Goal: Task Accomplishment & Management: Manage account settings

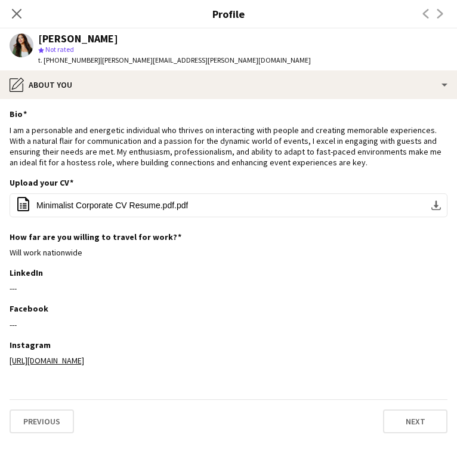
click at [18, 7] on app-icon "Close pop-in" at bounding box center [17, 14] width 14 height 14
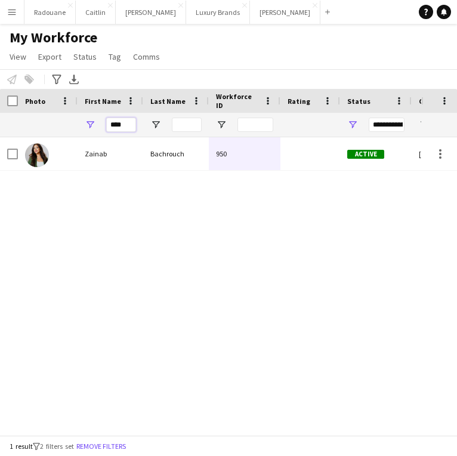
click at [128, 125] on input "****" at bounding box center [121, 125] width 30 height 14
type input "*"
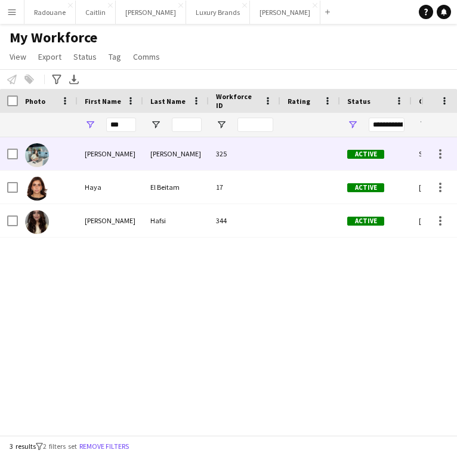
click at [103, 157] on div "[PERSON_NAME]" at bounding box center [111, 153] width 66 height 33
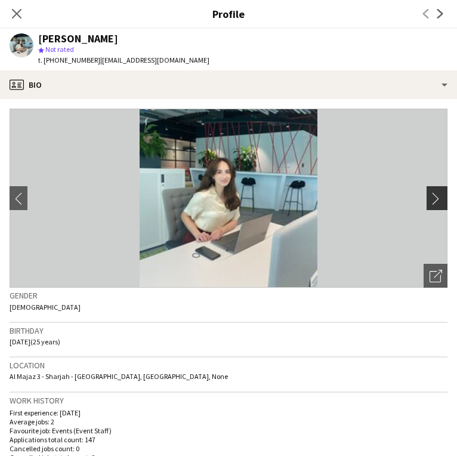
click at [434, 198] on app-icon "chevron-right" at bounding box center [439, 198] width 19 height 13
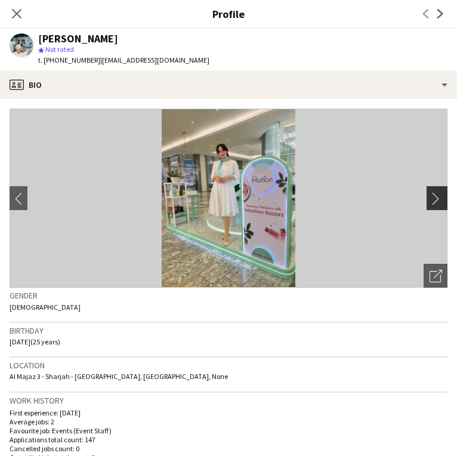
click at [433, 199] on app-icon "chevron-right" at bounding box center [439, 198] width 19 height 13
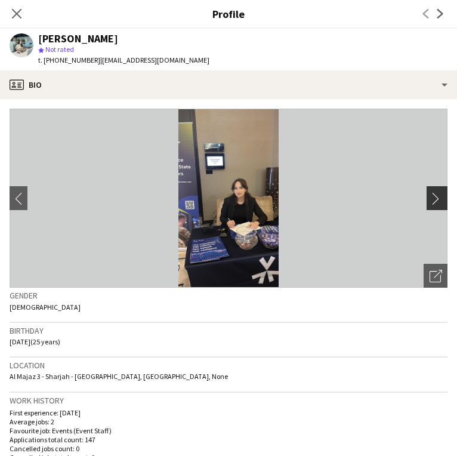
click at [433, 199] on app-icon "chevron-right" at bounding box center [439, 198] width 19 height 13
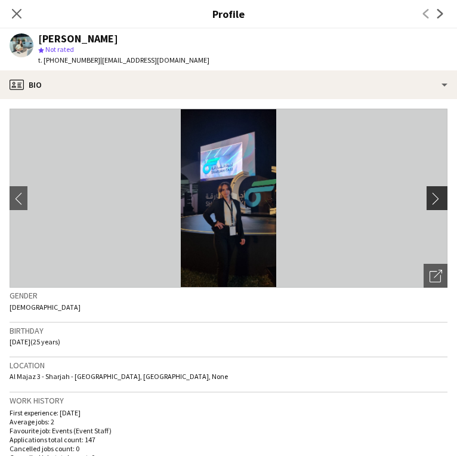
click at [433, 199] on app-icon "chevron-right" at bounding box center [439, 198] width 19 height 13
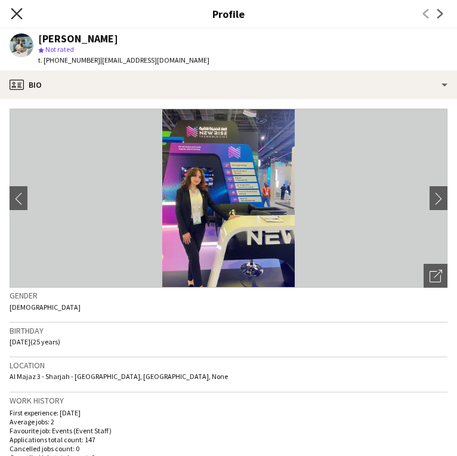
click at [15, 17] on icon "Close pop-in" at bounding box center [16, 13] width 11 height 11
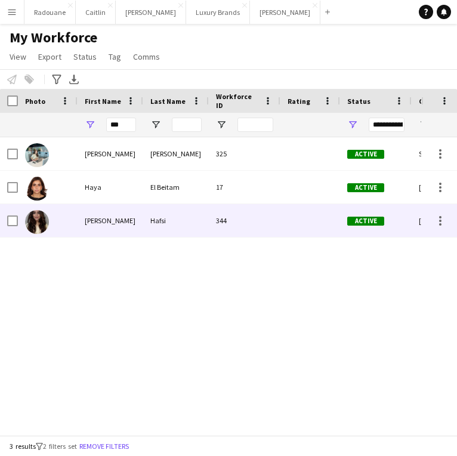
click at [103, 227] on div "[PERSON_NAME]" at bounding box center [111, 220] width 66 height 33
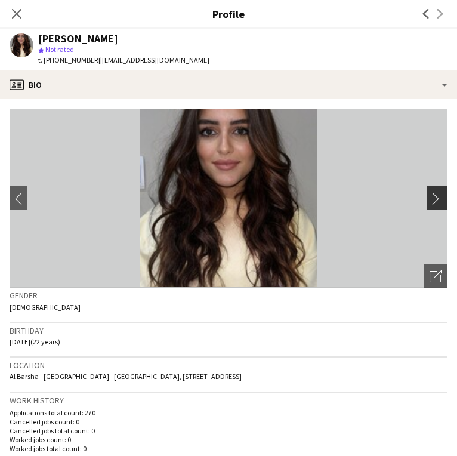
click at [440, 200] on app-icon "chevron-right" at bounding box center [439, 198] width 19 height 13
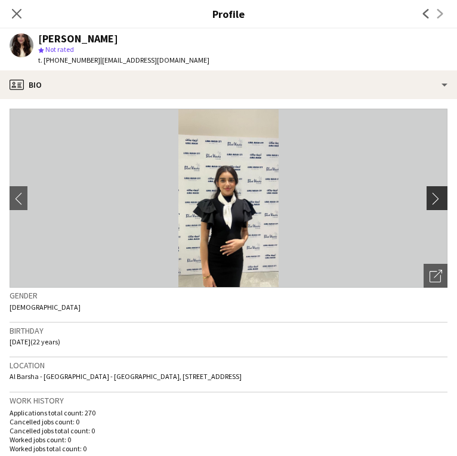
click at [438, 202] on app-icon "chevron-right" at bounding box center [439, 198] width 19 height 13
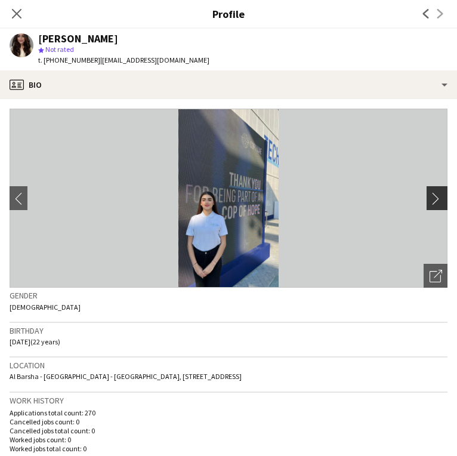
click at [437, 203] on app-icon "chevron-right" at bounding box center [439, 198] width 19 height 13
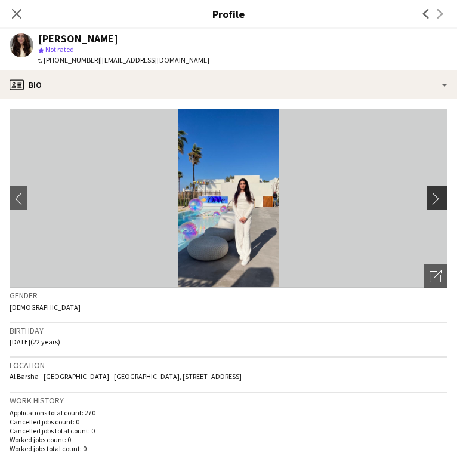
click at [437, 203] on app-icon "chevron-right" at bounding box center [439, 198] width 19 height 13
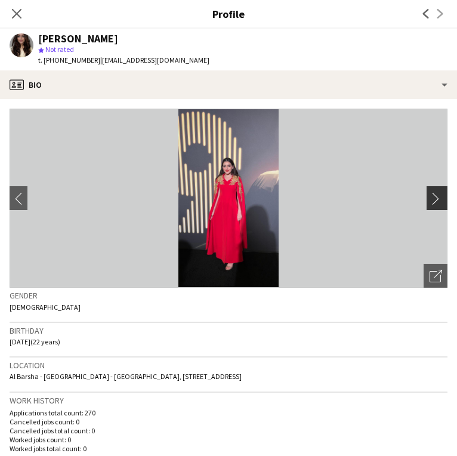
click at [436, 204] on app-icon "chevron-right" at bounding box center [439, 198] width 19 height 13
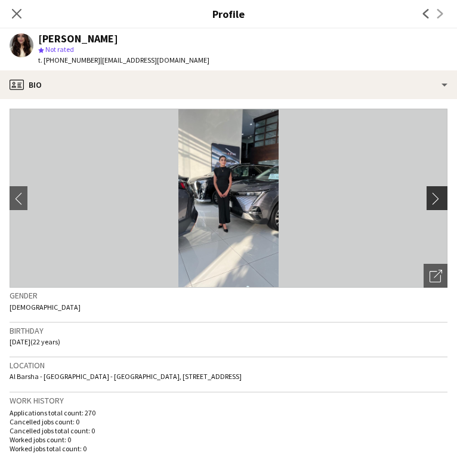
click at [435, 204] on app-icon "chevron-right" at bounding box center [439, 198] width 19 height 13
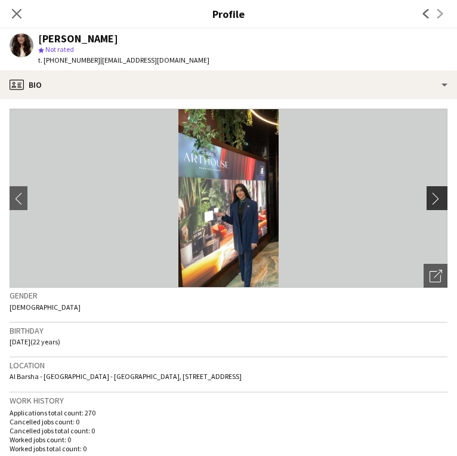
click at [435, 204] on app-icon "chevron-right" at bounding box center [439, 198] width 19 height 13
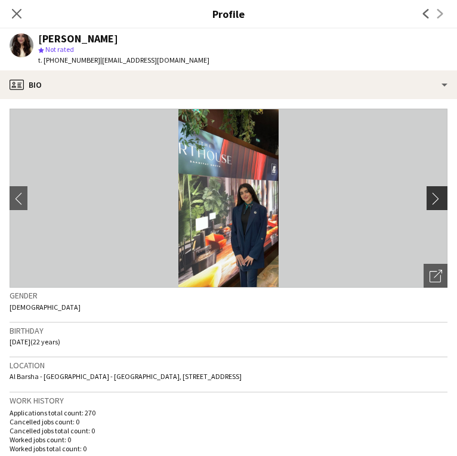
click at [435, 204] on app-icon "chevron-right" at bounding box center [439, 198] width 19 height 13
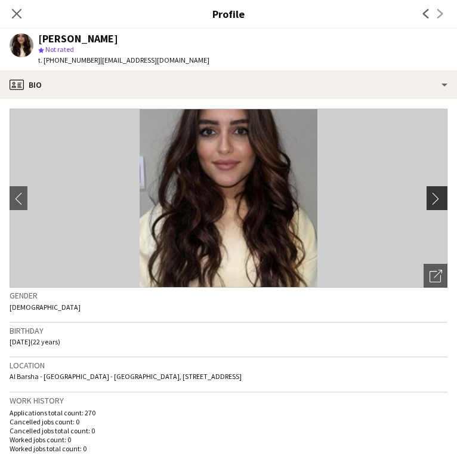
click at [435, 204] on app-icon "chevron-right" at bounding box center [439, 198] width 19 height 13
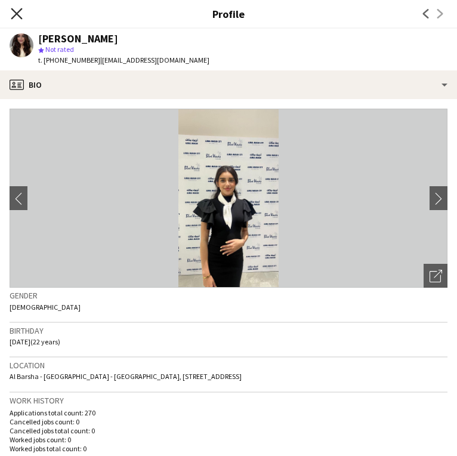
click at [16, 9] on icon "Close pop-in" at bounding box center [16, 13] width 11 height 11
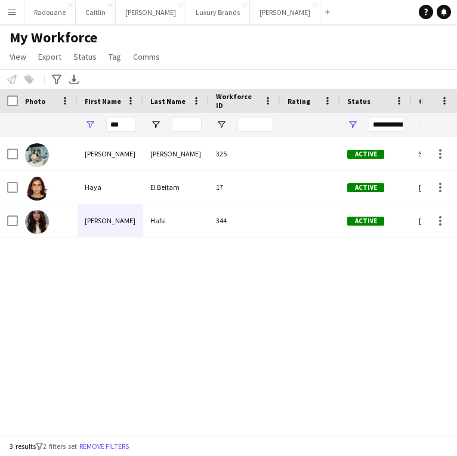
click at [129, 132] on div "***" at bounding box center [121, 125] width 30 height 24
click at [127, 127] on input "***" at bounding box center [121, 125] width 30 height 14
type input "*"
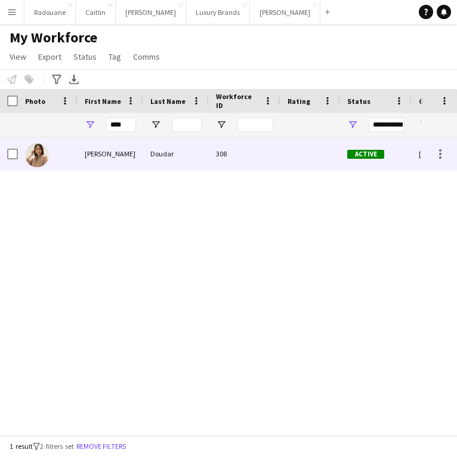
click at [79, 150] on div "[PERSON_NAME]" at bounding box center [111, 153] width 66 height 33
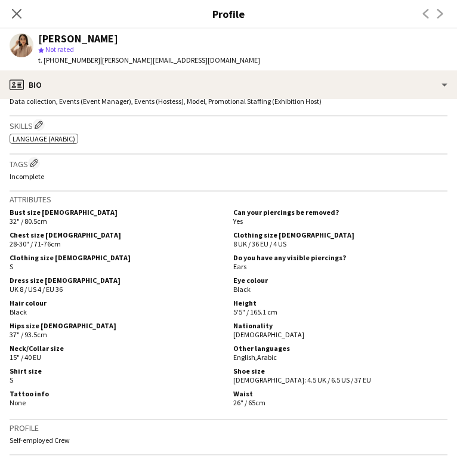
scroll to position [383, 0]
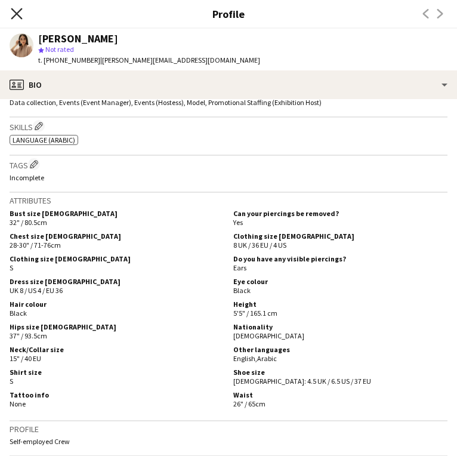
click at [17, 13] on icon at bounding box center [16, 13] width 11 height 11
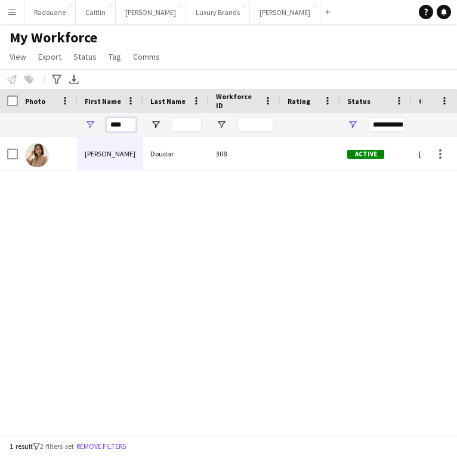
click at [127, 124] on input "****" at bounding box center [121, 125] width 30 height 14
type input "*"
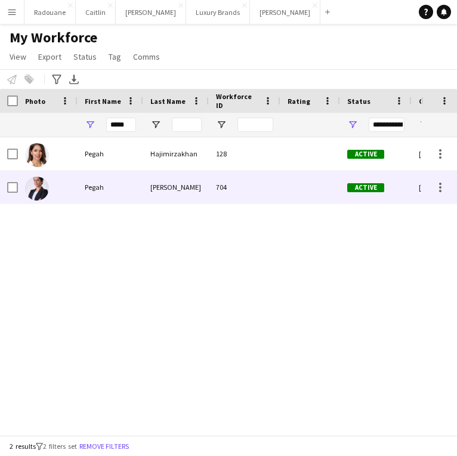
drag, startPoint x: 125, startPoint y: 144, endPoint x: 127, endPoint y: 192, distance: 47.8
click at [127, 192] on div "Pegah" at bounding box center [111, 187] width 66 height 33
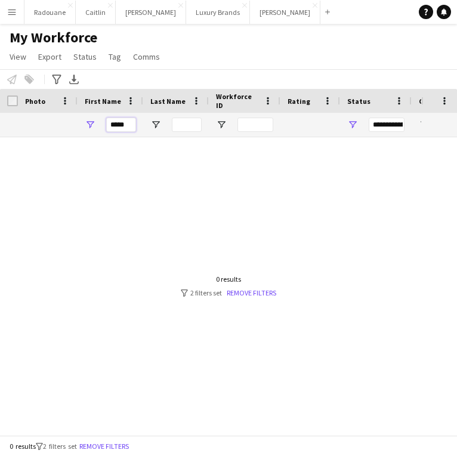
click at [129, 125] on input "*****" at bounding box center [121, 125] width 30 height 14
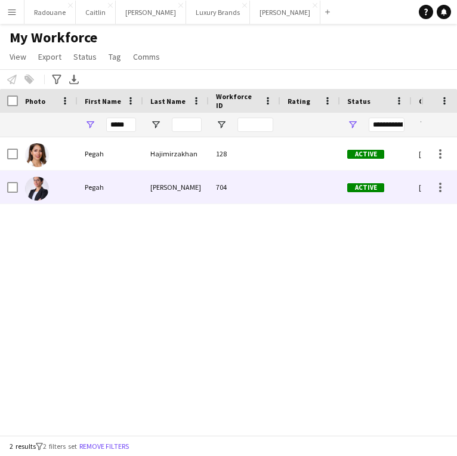
click at [118, 186] on div "Pegah" at bounding box center [111, 187] width 66 height 33
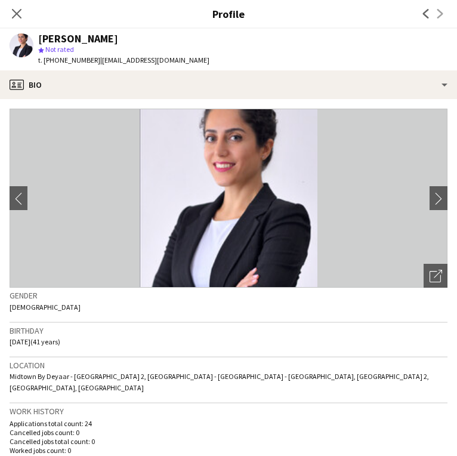
scroll to position [0, 0]
click at [436, 195] on app-icon "chevron-right" at bounding box center [439, 198] width 19 height 13
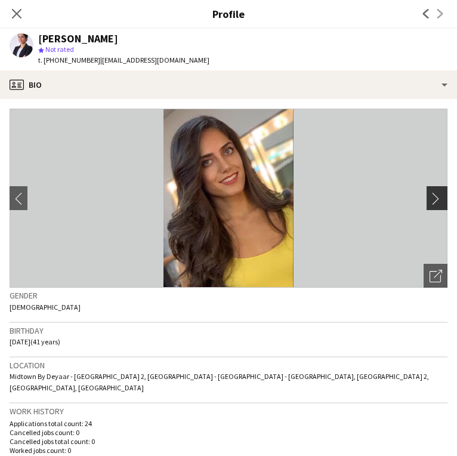
click at [436, 195] on app-icon "chevron-right" at bounding box center [439, 198] width 19 height 13
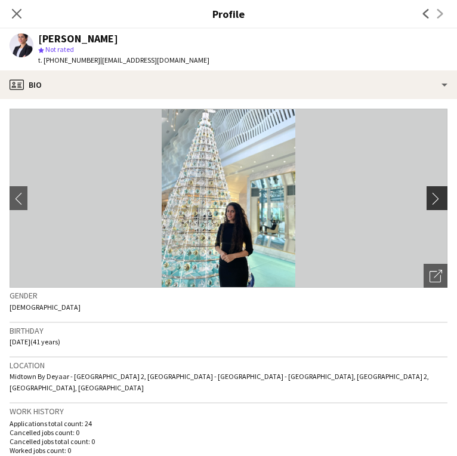
click at [436, 195] on app-icon "chevron-right" at bounding box center [439, 198] width 19 height 13
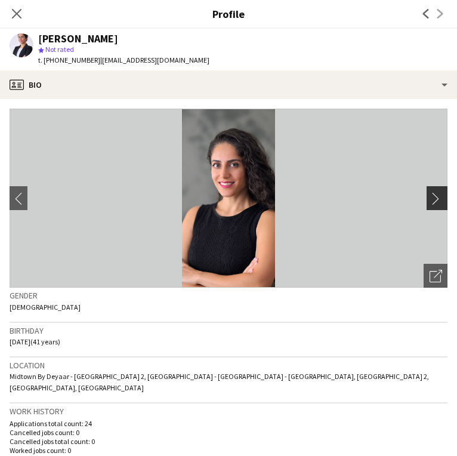
click at [436, 195] on app-icon "chevron-right" at bounding box center [439, 198] width 19 height 13
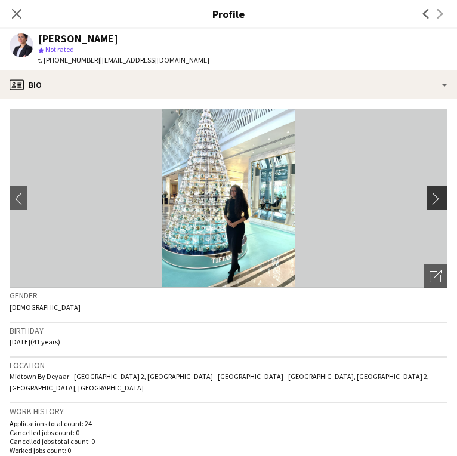
click at [436, 195] on app-icon "chevron-right" at bounding box center [439, 198] width 19 height 13
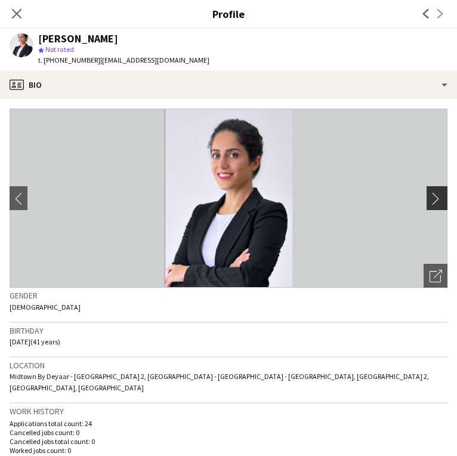
click at [436, 195] on app-icon "chevron-right" at bounding box center [439, 198] width 19 height 13
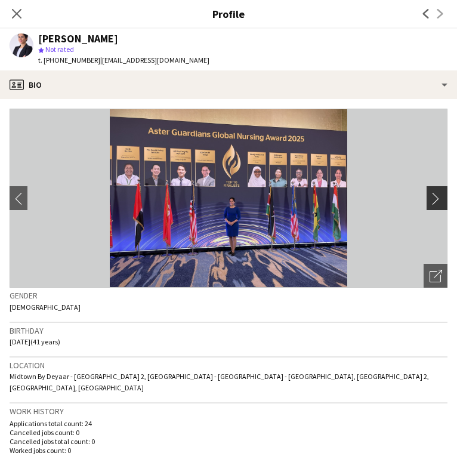
click at [436, 195] on app-icon "chevron-right" at bounding box center [439, 198] width 19 height 13
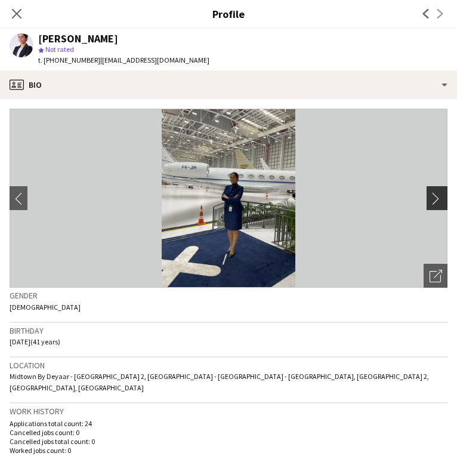
click at [436, 195] on app-icon "chevron-right" at bounding box center [439, 198] width 19 height 13
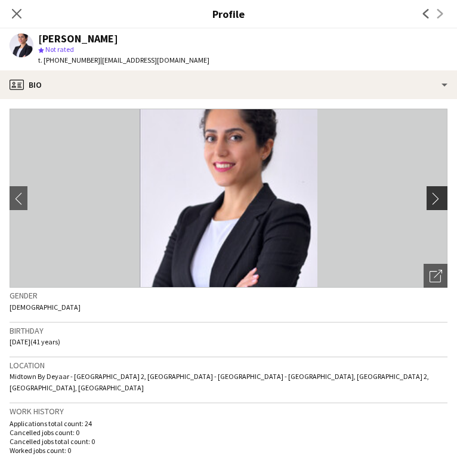
click at [436, 195] on app-icon "chevron-right" at bounding box center [439, 198] width 19 height 13
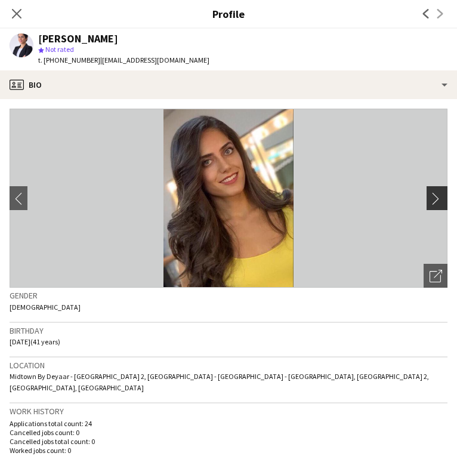
click at [436, 195] on app-icon "chevron-right" at bounding box center [439, 198] width 19 height 13
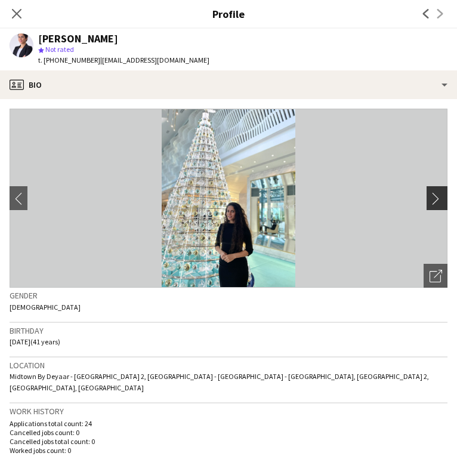
click at [436, 195] on app-icon "chevron-right" at bounding box center [439, 198] width 19 height 13
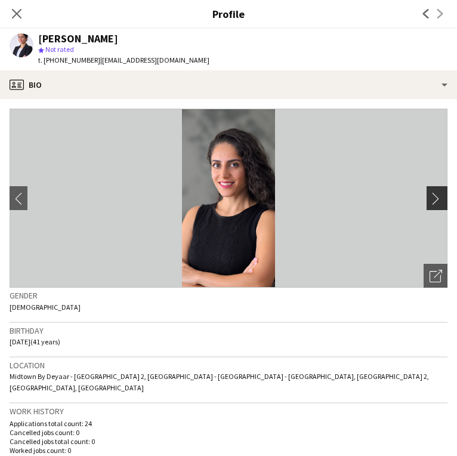
click at [436, 195] on app-icon "chevron-right" at bounding box center [439, 198] width 19 height 13
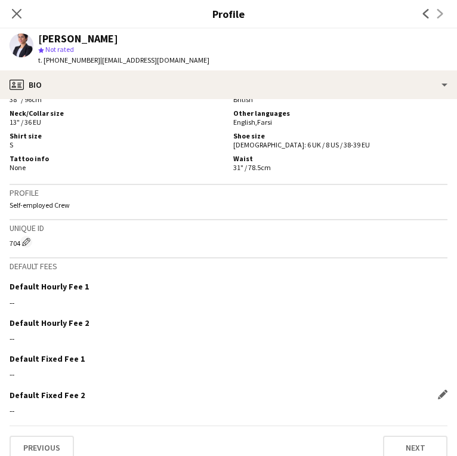
scroll to position [721, 0]
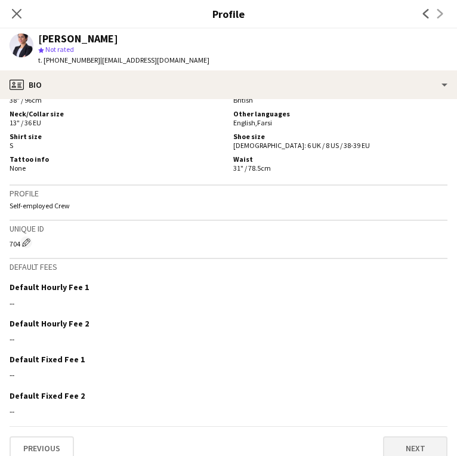
click at [402, 440] on button "Next" at bounding box center [415, 448] width 64 height 24
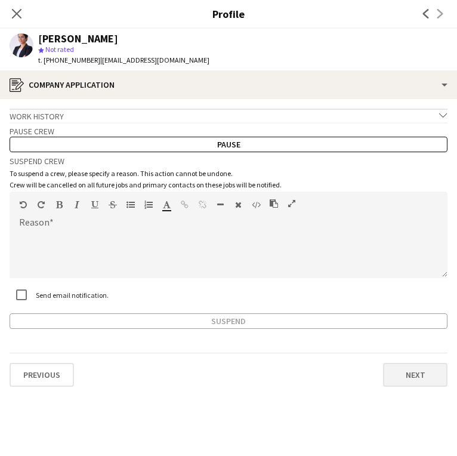
click at [410, 380] on button "Next" at bounding box center [415, 375] width 64 height 24
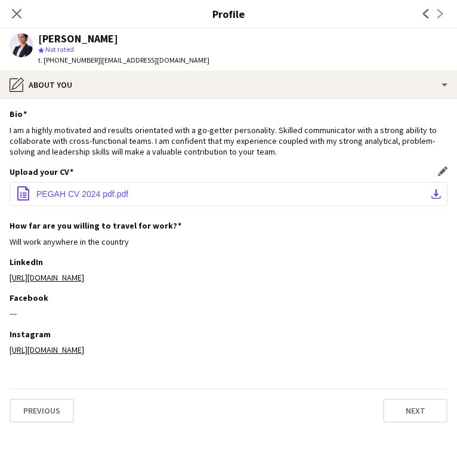
click at [184, 190] on button "office-file-sheet PEGAH CV 2024 pdf.pdf download-bottom" at bounding box center [229, 194] width 438 height 24
click at [14, 14] on icon "Close pop-in" at bounding box center [16, 13] width 11 height 11
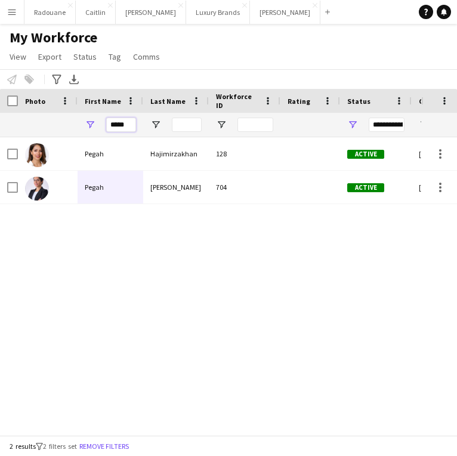
click at [132, 125] on input "*****" at bounding box center [121, 125] width 30 height 14
type input "*"
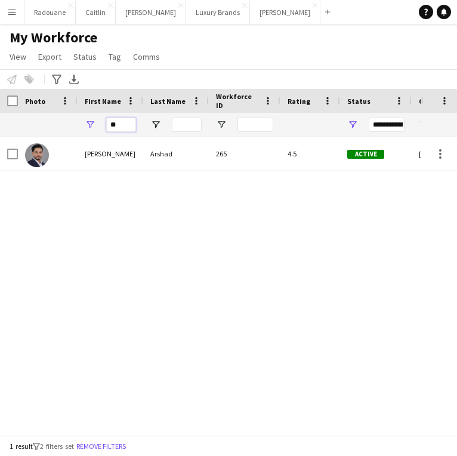
type input "*"
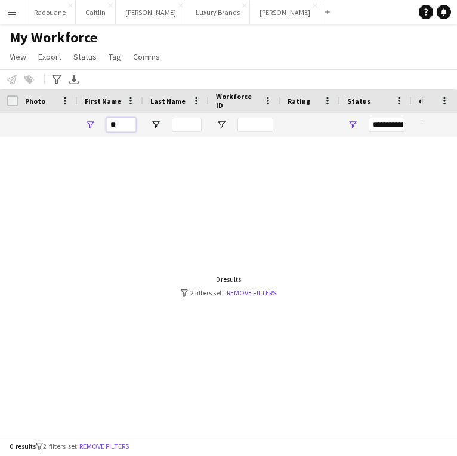
type input "*"
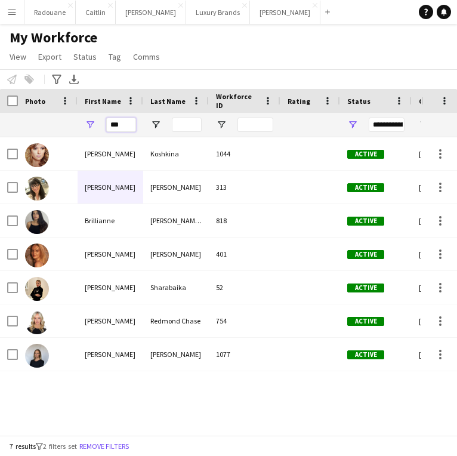
type input "***"
click at [188, 122] on input "Last Name Filter Input" at bounding box center [187, 125] width 30 height 14
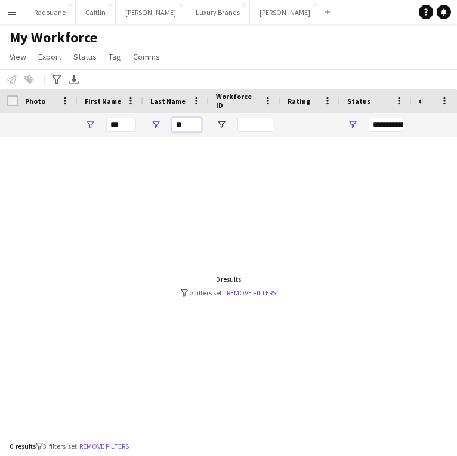
type input "*"
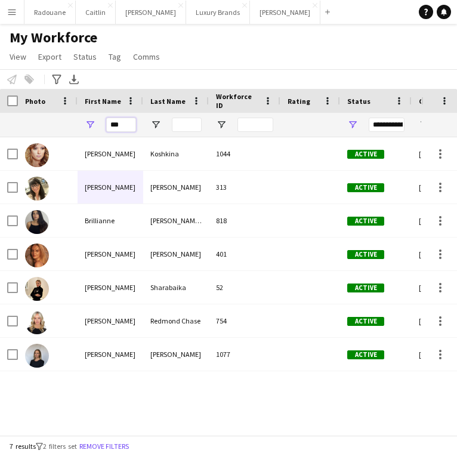
click at [127, 122] on input "***" at bounding box center [121, 125] width 30 height 14
type input "*"
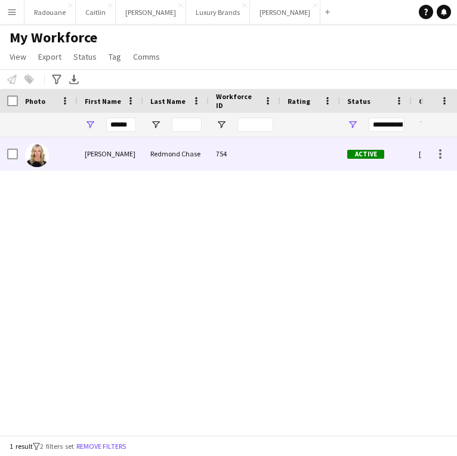
click at [88, 156] on div "[PERSON_NAME]" at bounding box center [111, 153] width 66 height 33
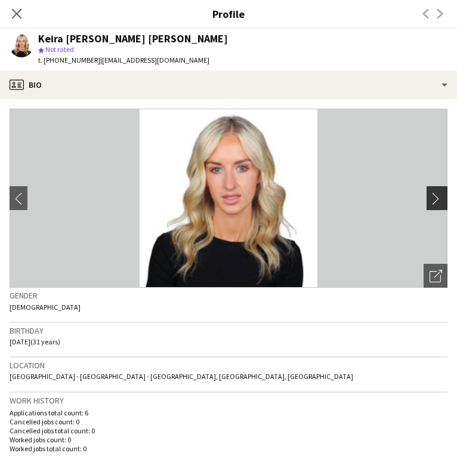
click at [433, 198] on app-icon "chevron-right" at bounding box center [439, 198] width 19 height 13
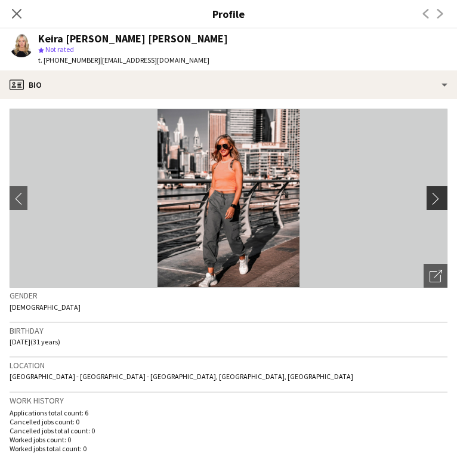
click at [433, 198] on app-icon "chevron-right" at bounding box center [439, 198] width 19 height 13
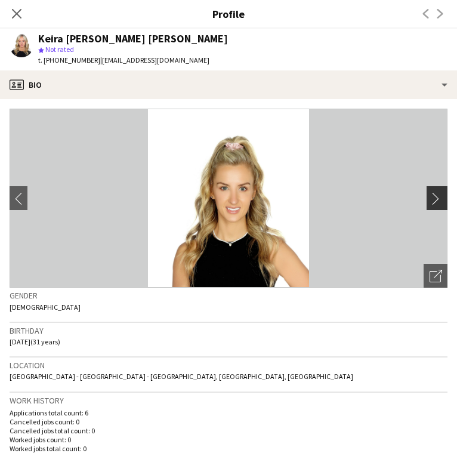
click at [433, 198] on app-icon "chevron-right" at bounding box center [439, 198] width 19 height 13
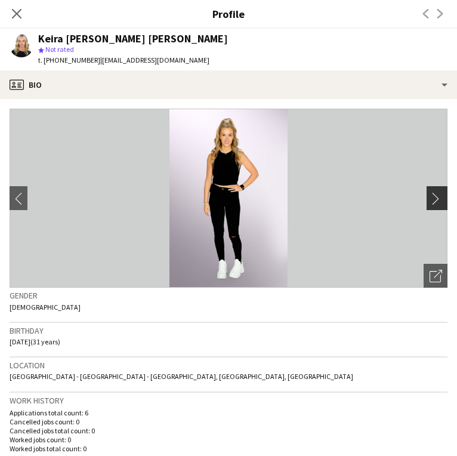
click at [433, 198] on app-icon "chevron-right" at bounding box center [439, 198] width 19 height 13
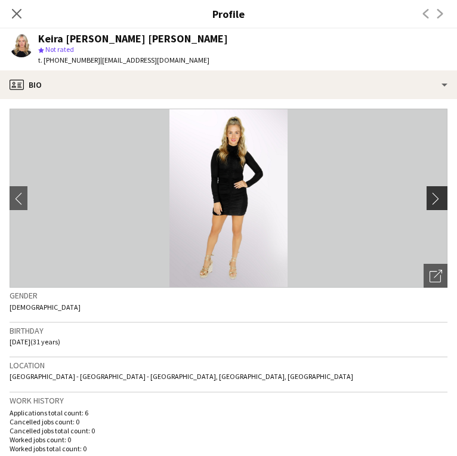
click at [433, 198] on app-icon "chevron-right" at bounding box center [439, 198] width 19 height 13
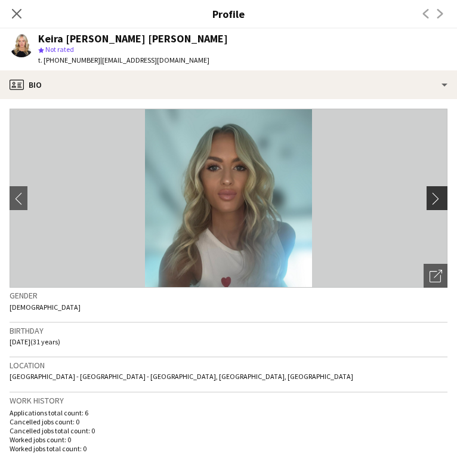
click at [433, 198] on app-icon "chevron-right" at bounding box center [439, 198] width 19 height 13
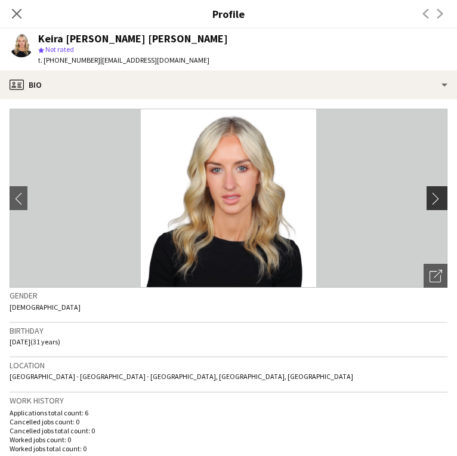
click at [433, 198] on app-icon "chevron-right" at bounding box center [439, 198] width 19 height 13
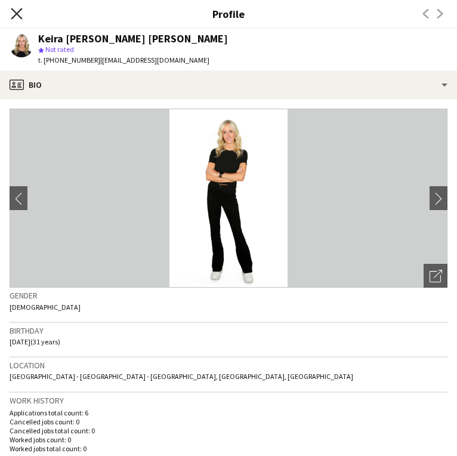
click at [18, 11] on icon "Close pop-in" at bounding box center [16, 13] width 11 height 11
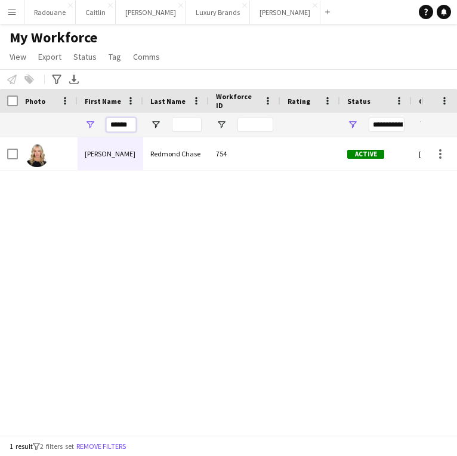
click at [134, 122] on input "******" at bounding box center [121, 125] width 30 height 14
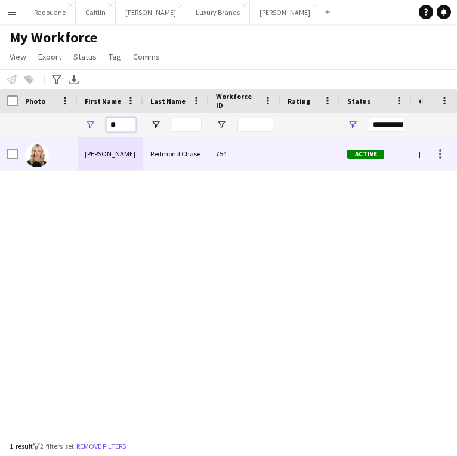
type input "*"
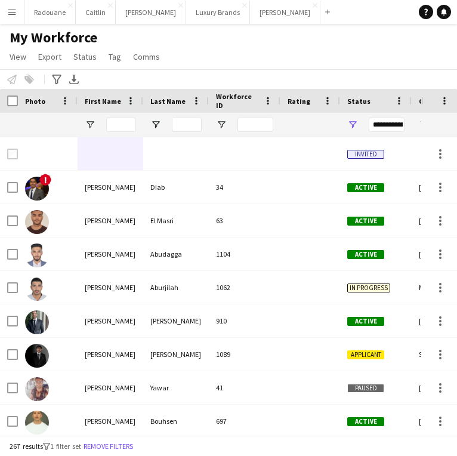
click at [13, 14] on app-icon "Menu" at bounding box center [12, 12] width 10 height 10
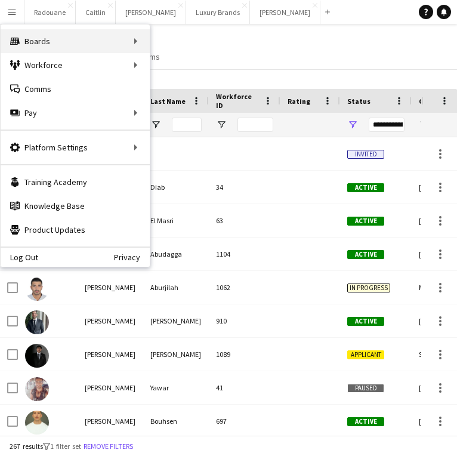
click at [137, 39] on div "Boards Boards" at bounding box center [75, 41] width 149 height 24
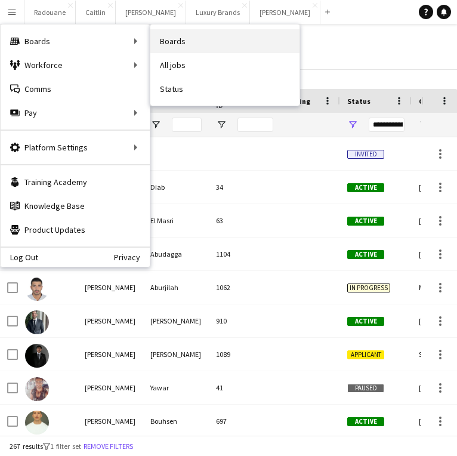
click at [177, 39] on link "Boards" at bounding box center [224, 41] width 149 height 24
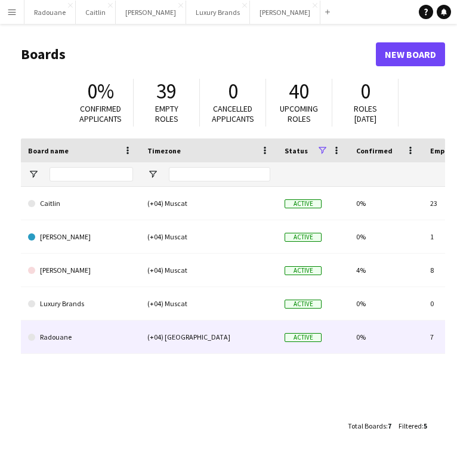
click at [101, 331] on link "Radouane" at bounding box center [80, 336] width 105 height 33
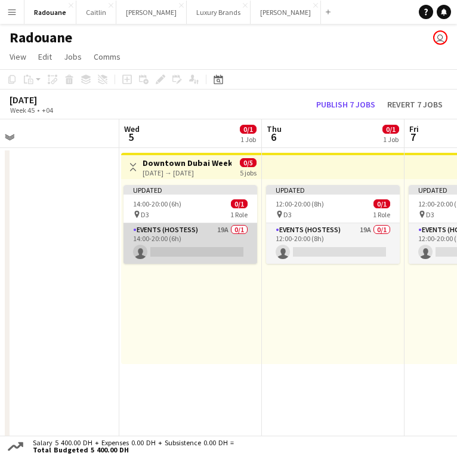
scroll to position [0, 309]
click at [224, 230] on app-card-role "Events (Hostess) 19A 0/1 14:00-20:00 (6h) single-neutral-actions" at bounding box center [190, 243] width 134 height 41
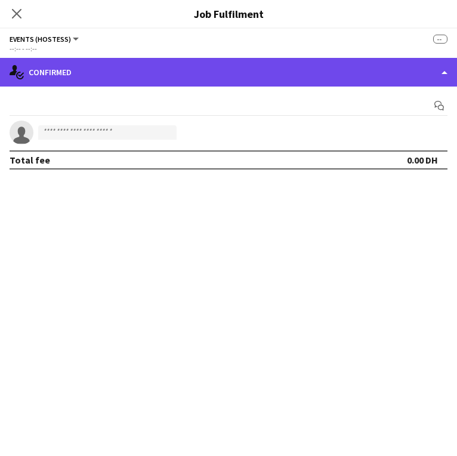
click at [284, 72] on div "single-neutral-actions-check-2 Confirmed" at bounding box center [228, 72] width 457 height 29
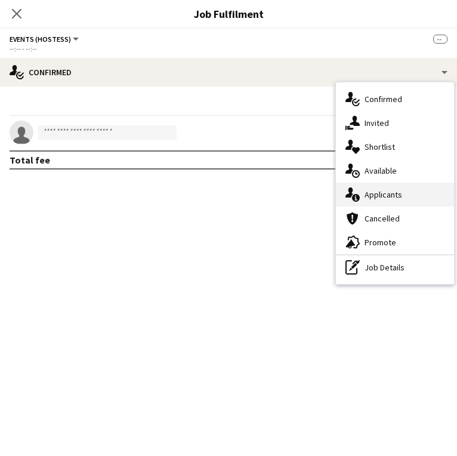
click at [394, 198] on span "Applicants" at bounding box center [384, 194] width 38 height 11
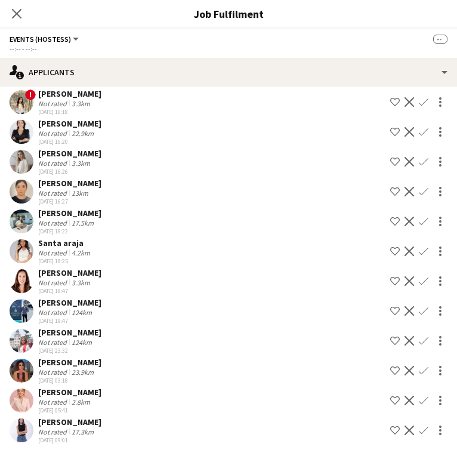
scroll to position [13, 0]
click at [408, 310] on app-icon "Decline" at bounding box center [410, 311] width 10 height 10
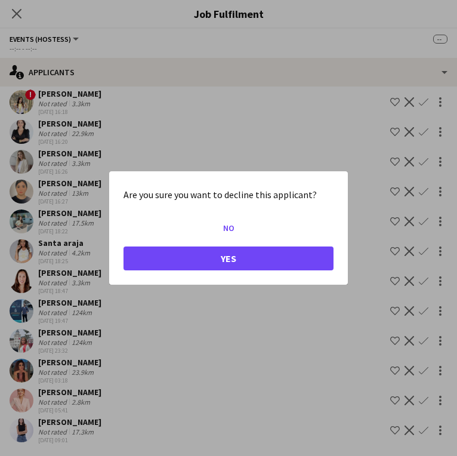
click at [274, 267] on button "Yes" at bounding box center [229, 258] width 210 height 24
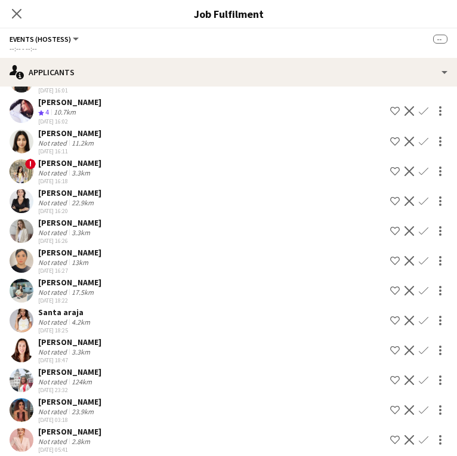
scroll to position [192, 0]
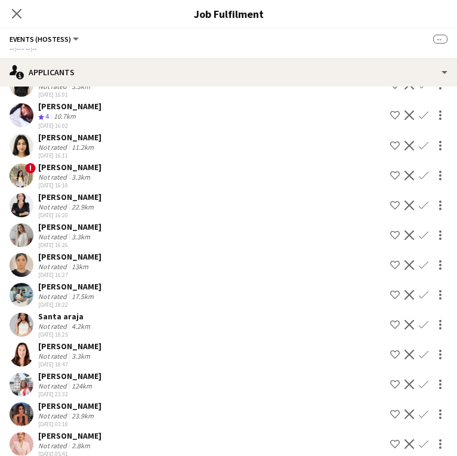
click at [26, 297] on app-user-avatar at bounding box center [22, 295] width 24 height 24
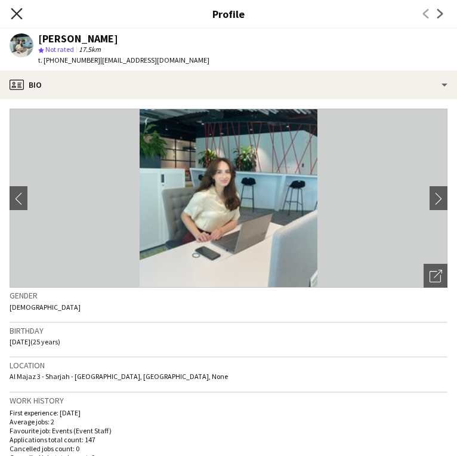
click at [19, 13] on icon "Close pop-in" at bounding box center [16, 13] width 11 height 11
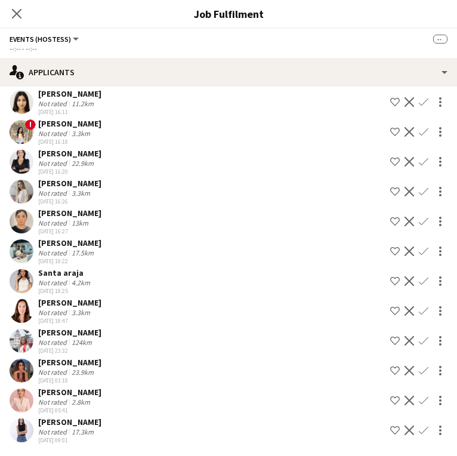
scroll to position [236, 0]
click at [24, 277] on app-user-avatar at bounding box center [22, 281] width 24 height 24
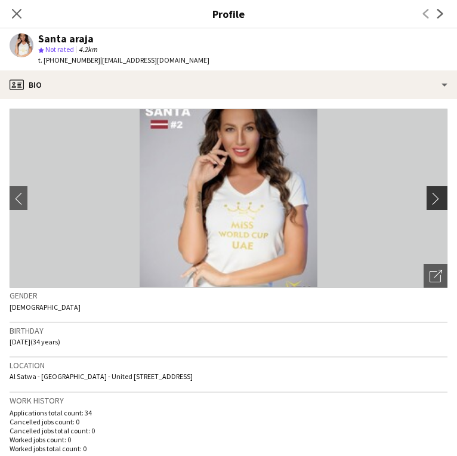
click at [437, 199] on app-icon "chevron-right" at bounding box center [439, 198] width 19 height 13
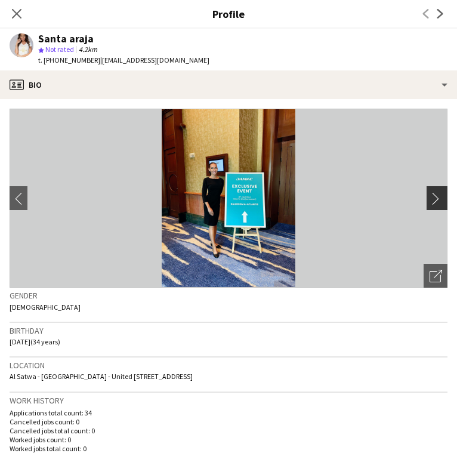
click at [436, 200] on app-icon "chevron-right" at bounding box center [439, 198] width 19 height 13
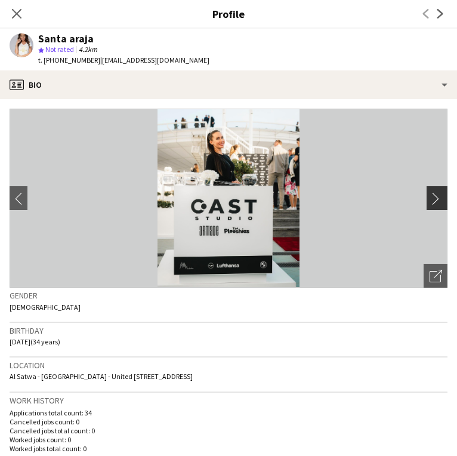
click at [435, 200] on app-icon "chevron-right" at bounding box center [439, 198] width 19 height 13
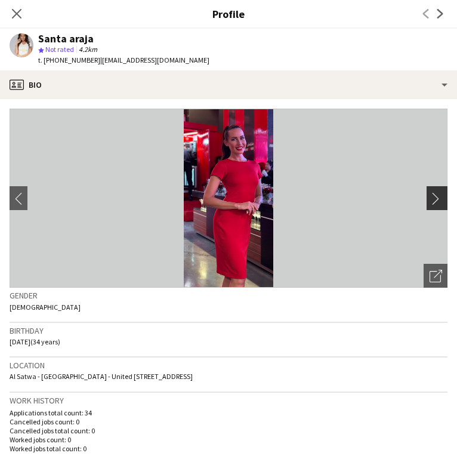
click at [435, 200] on app-icon "chevron-right" at bounding box center [439, 198] width 19 height 13
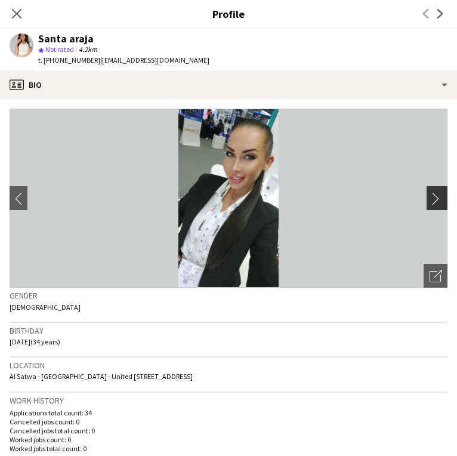
click at [435, 201] on app-icon "chevron-right" at bounding box center [439, 198] width 19 height 13
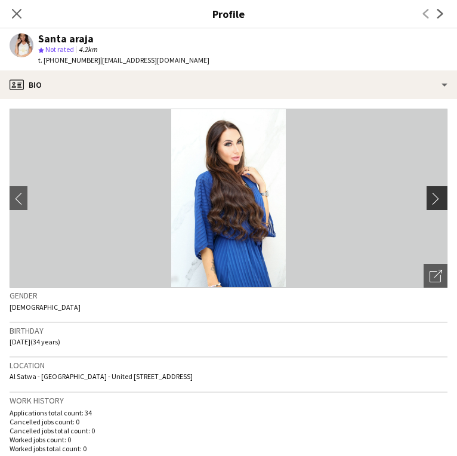
click at [435, 201] on app-icon "chevron-right" at bounding box center [439, 198] width 19 height 13
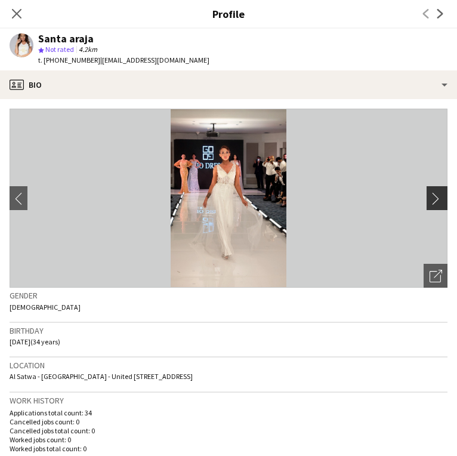
click at [435, 201] on app-icon "chevron-right" at bounding box center [439, 198] width 19 height 13
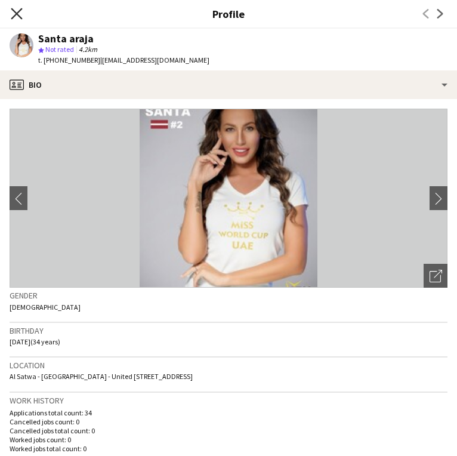
click at [13, 15] on icon "Close pop-in" at bounding box center [16, 13] width 11 height 11
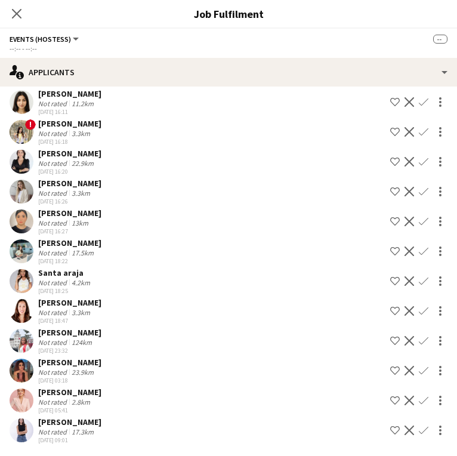
click at [21, 365] on app-user-avatar at bounding box center [22, 371] width 24 height 24
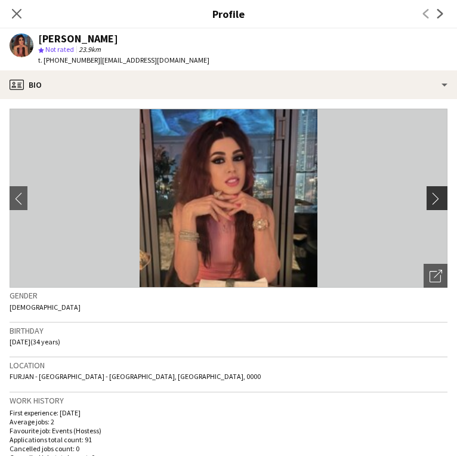
click at [439, 203] on app-icon "chevron-right" at bounding box center [439, 198] width 19 height 13
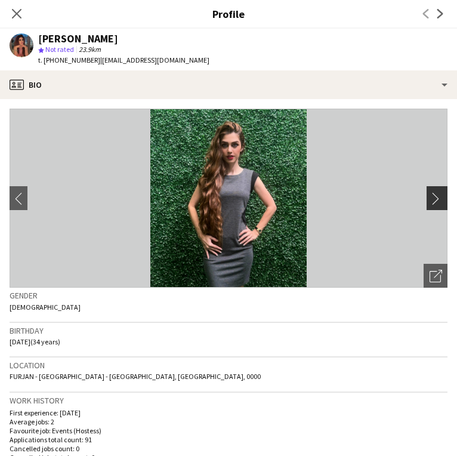
click at [438, 203] on app-icon "chevron-right" at bounding box center [439, 198] width 19 height 13
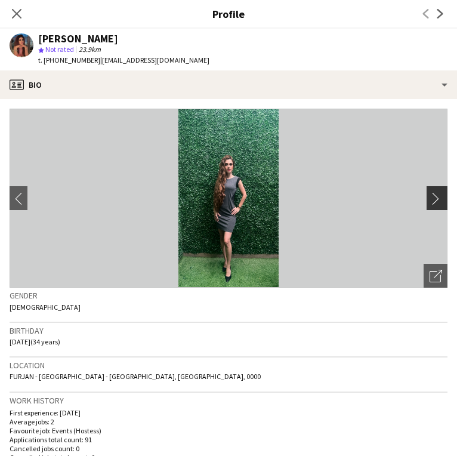
click at [438, 203] on app-icon "chevron-right" at bounding box center [439, 198] width 19 height 13
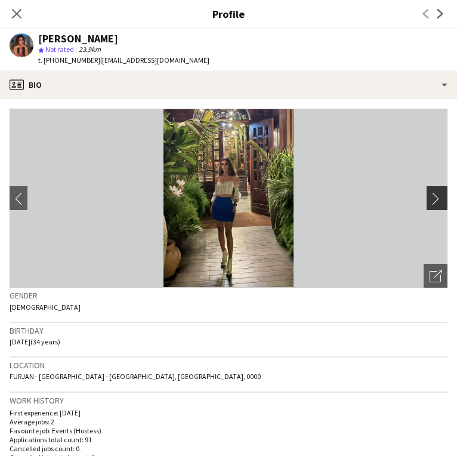
click at [438, 203] on app-icon "chevron-right" at bounding box center [439, 198] width 19 height 13
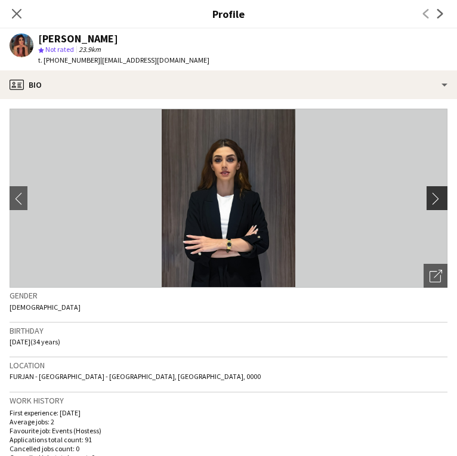
click at [438, 203] on app-icon "chevron-right" at bounding box center [439, 198] width 19 height 13
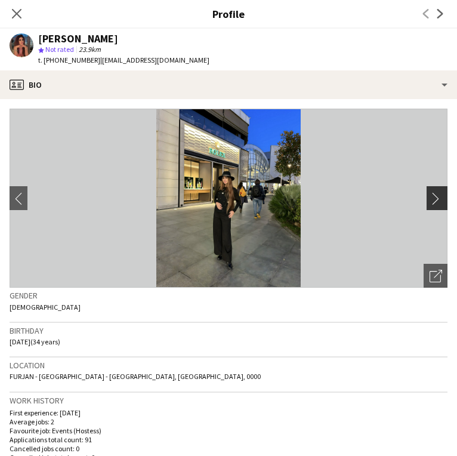
click at [438, 203] on app-icon "chevron-right" at bounding box center [439, 198] width 19 height 13
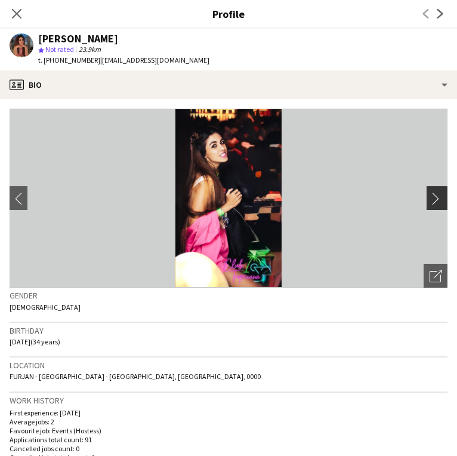
click at [438, 203] on app-icon "chevron-right" at bounding box center [439, 198] width 19 height 13
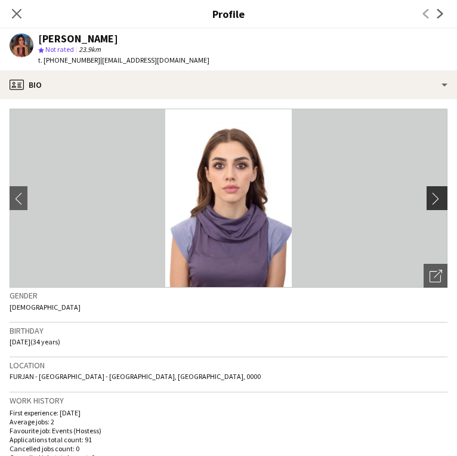
click at [438, 203] on app-icon "chevron-right" at bounding box center [439, 198] width 19 height 13
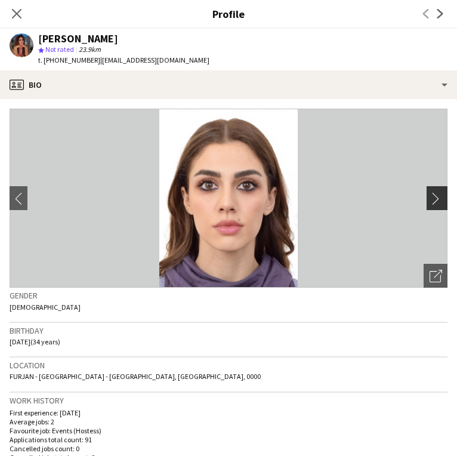
click at [438, 203] on app-icon "chevron-right" at bounding box center [439, 198] width 19 height 13
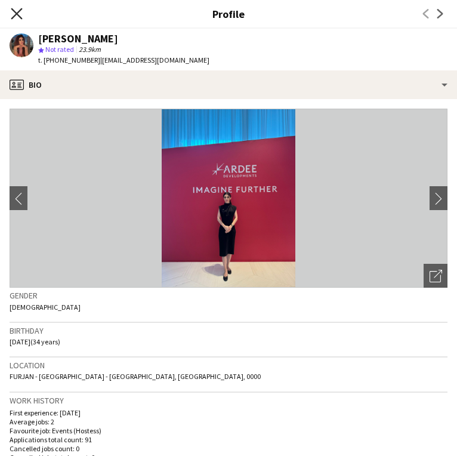
click at [14, 12] on icon at bounding box center [16, 13] width 11 height 11
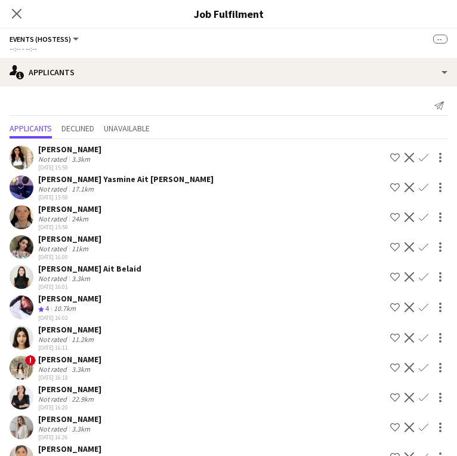
scroll to position [0, 0]
click at [23, 276] on app-user-avatar at bounding box center [22, 277] width 24 height 24
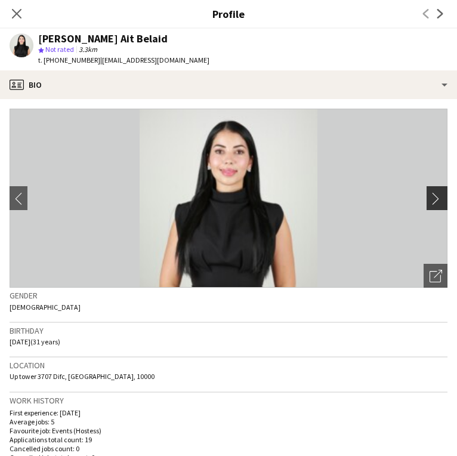
click at [442, 200] on app-icon "chevron-right" at bounding box center [439, 198] width 19 height 13
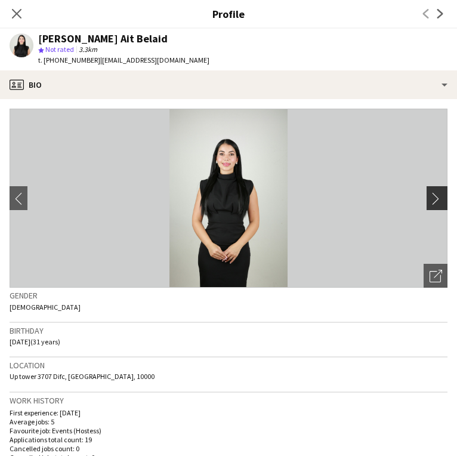
click at [442, 200] on app-icon "chevron-right" at bounding box center [439, 198] width 19 height 13
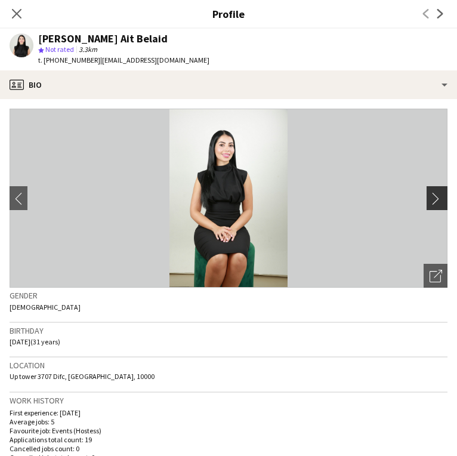
click at [442, 200] on app-icon "chevron-right" at bounding box center [439, 198] width 19 height 13
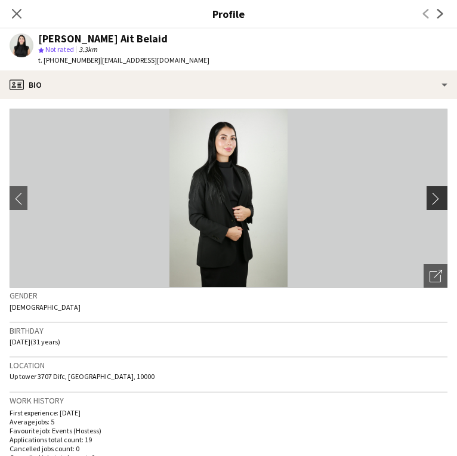
click at [442, 200] on app-icon "chevron-right" at bounding box center [439, 198] width 19 height 13
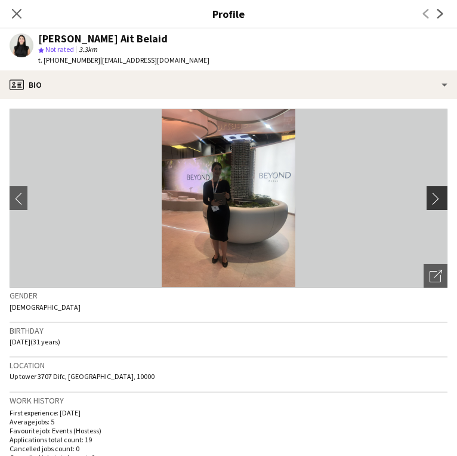
click at [442, 200] on app-icon "chevron-right" at bounding box center [439, 198] width 19 height 13
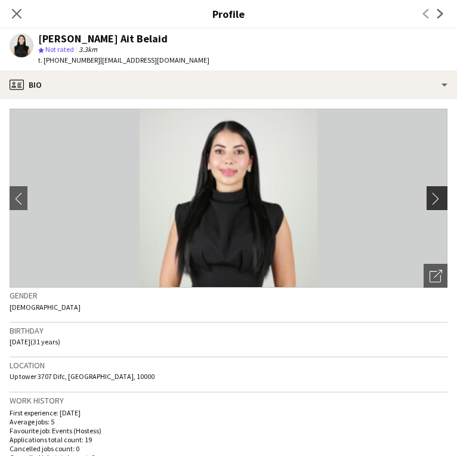
click at [442, 200] on app-icon "chevron-right" at bounding box center [439, 198] width 19 height 13
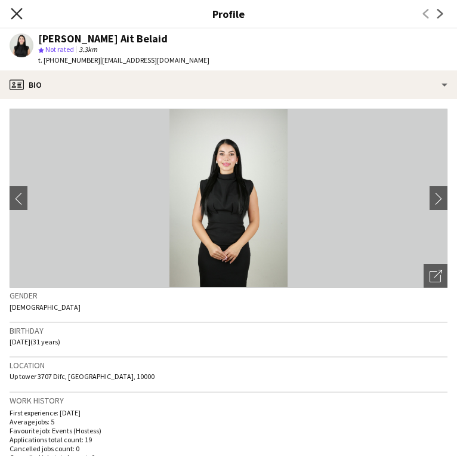
click at [21, 11] on icon "Close pop-in" at bounding box center [16, 13] width 11 height 11
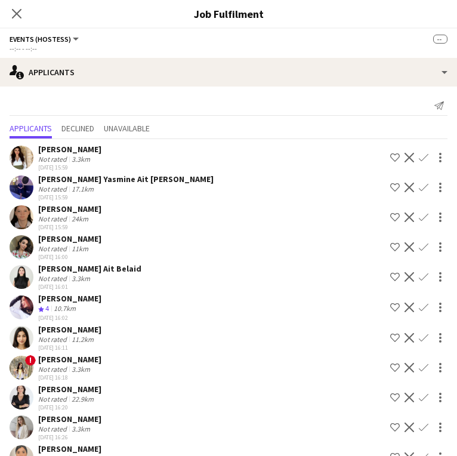
click at [30, 252] on app-user-avatar at bounding box center [22, 247] width 24 height 24
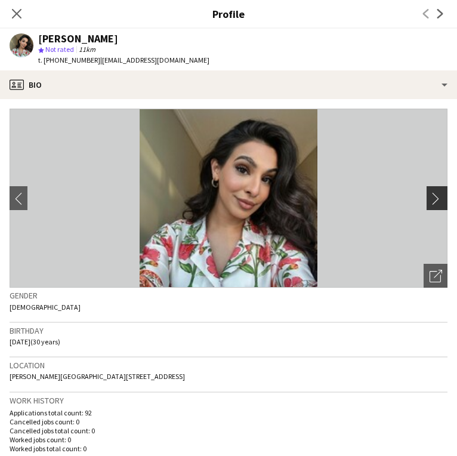
click at [439, 200] on app-icon "chevron-right" at bounding box center [439, 198] width 19 height 13
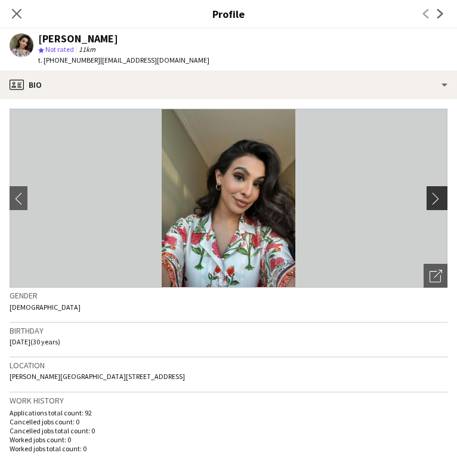
click at [437, 202] on app-icon "chevron-right" at bounding box center [439, 198] width 19 height 13
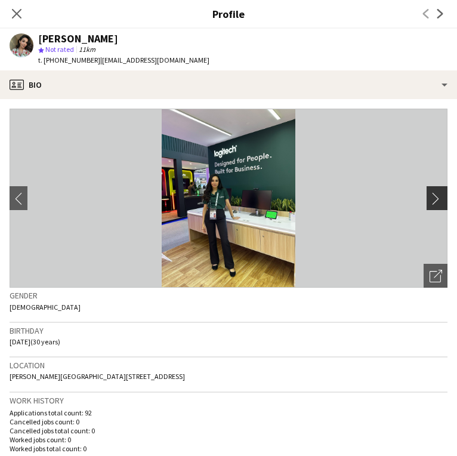
click at [437, 202] on app-icon "chevron-right" at bounding box center [439, 198] width 19 height 13
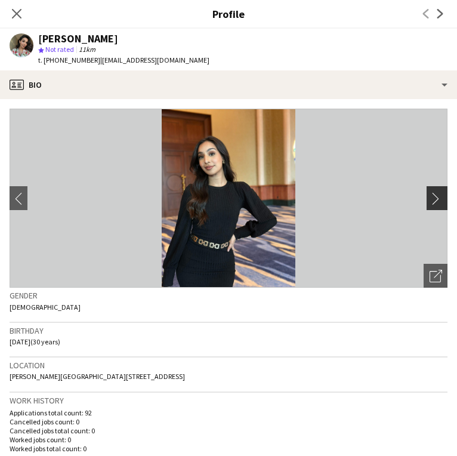
click at [437, 203] on app-icon "chevron-right" at bounding box center [439, 198] width 19 height 13
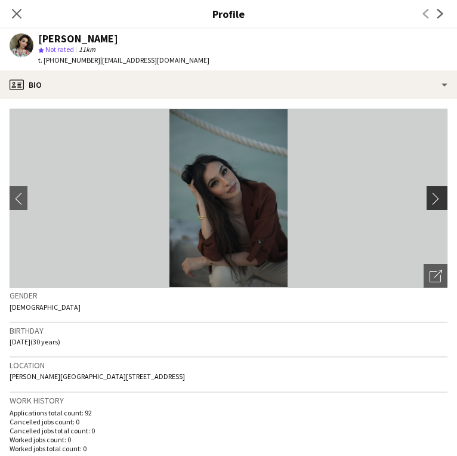
click at [437, 203] on app-icon "chevron-right" at bounding box center [439, 198] width 19 height 13
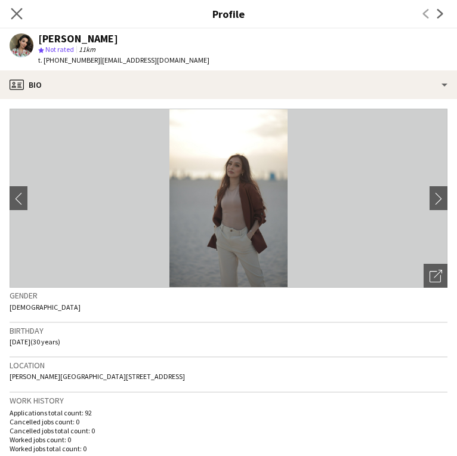
click at [16, 20] on app-icon "Close pop-in" at bounding box center [16, 13] width 17 height 17
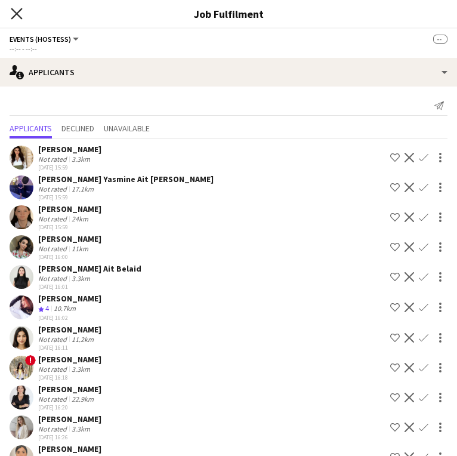
click at [16, 17] on icon "Close pop-in" at bounding box center [16, 13] width 11 height 11
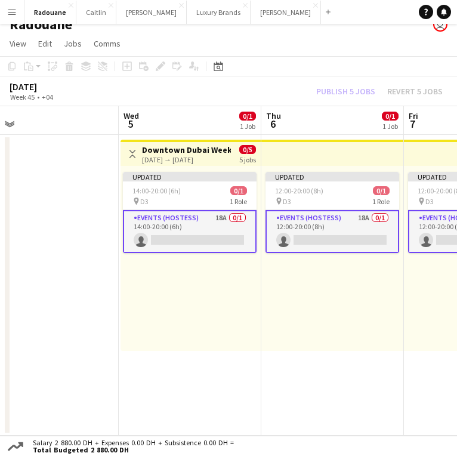
click at [16, 18] on button "Menu" at bounding box center [12, 12] width 24 height 24
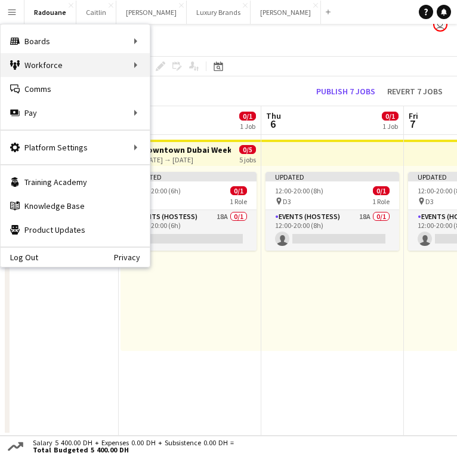
click at [132, 66] on div "Workforce Workforce" at bounding box center [75, 65] width 149 height 24
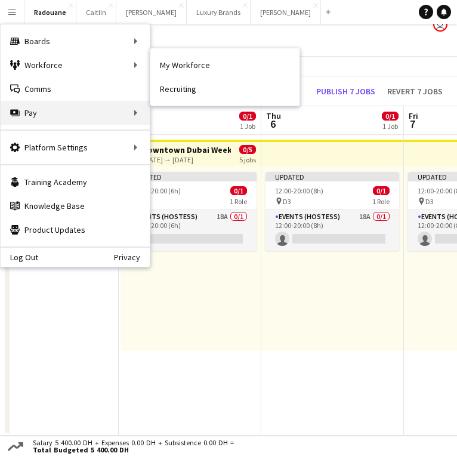
click at [110, 120] on div "Pay Pay" at bounding box center [75, 113] width 149 height 24
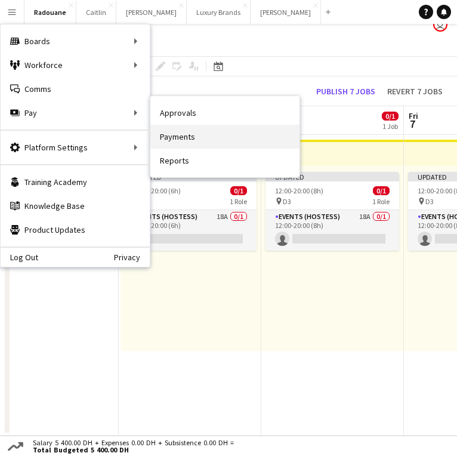
click at [169, 137] on link "Payments" at bounding box center [224, 137] width 149 height 24
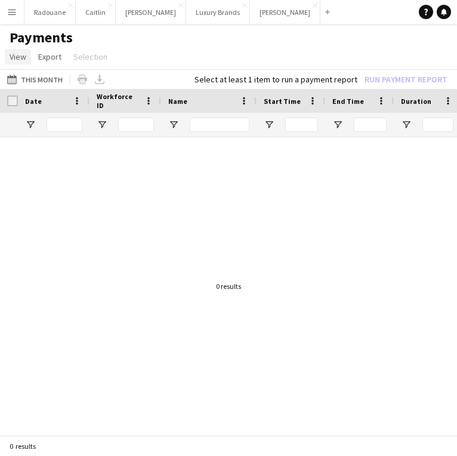
click at [21, 57] on span "View" at bounding box center [18, 56] width 17 height 11
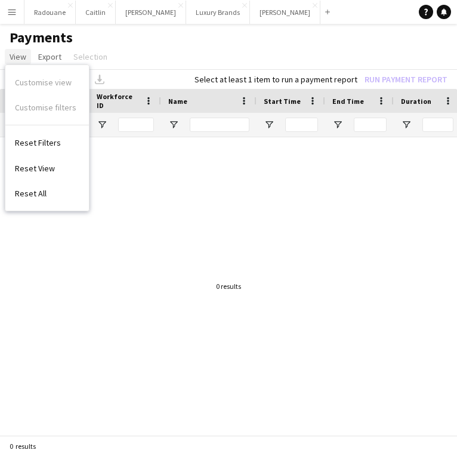
click at [21, 57] on span "View" at bounding box center [18, 56] width 17 height 11
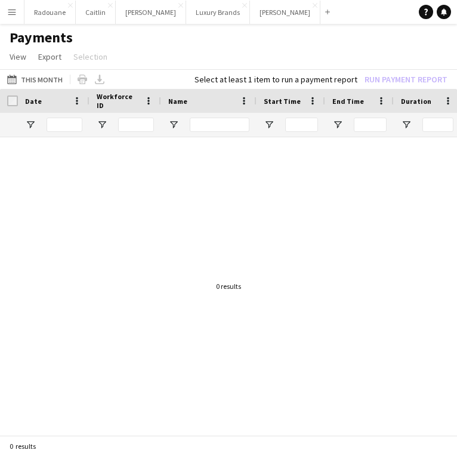
click at [19, 11] on button "Menu" at bounding box center [12, 12] width 24 height 24
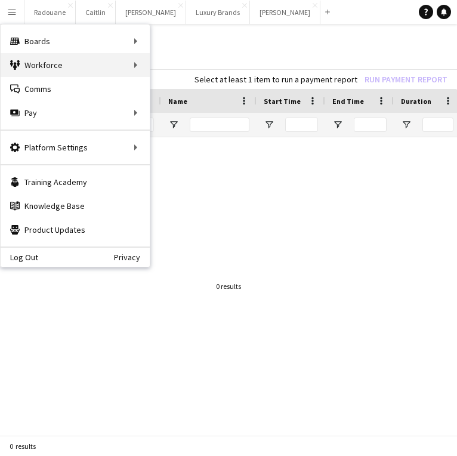
click at [126, 69] on div "Workforce Workforce" at bounding box center [75, 65] width 149 height 24
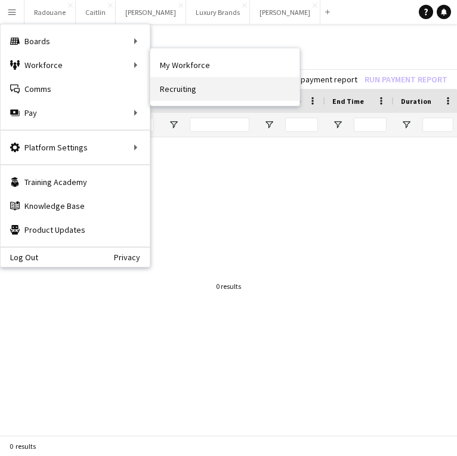
click at [184, 94] on link "Recruiting" at bounding box center [224, 89] width 149 height 24
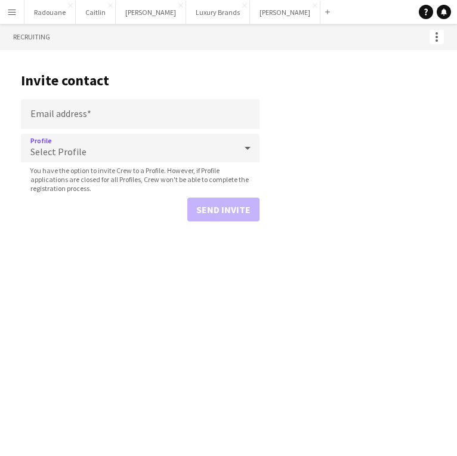
click at [190, 152] on div "Select Profile" at bounding box center [128, 148] width 215 height 29
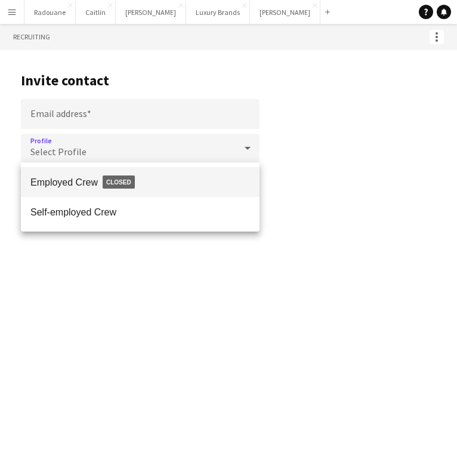
click at [189, 152] on div at bounding box center [228, 228] width 457 height 456
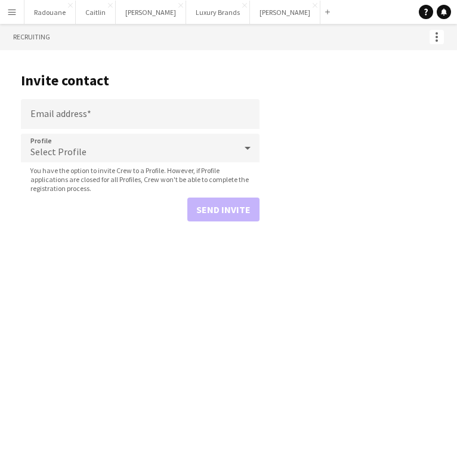
click at [8, 9] on app-icon "Menu" at bounding box center [12, 12] width 10 height 10
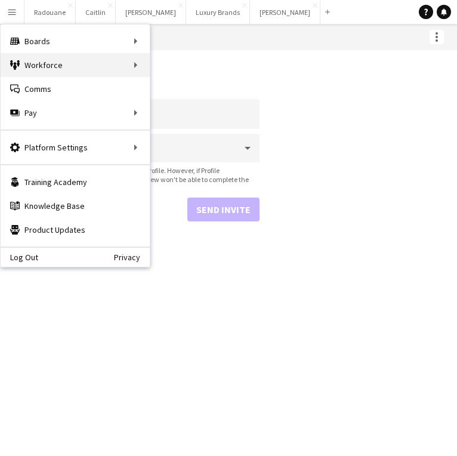
click at [144, 60] on div "Workforce Workforce" at bounding box center [75, 65] width 149 height 24
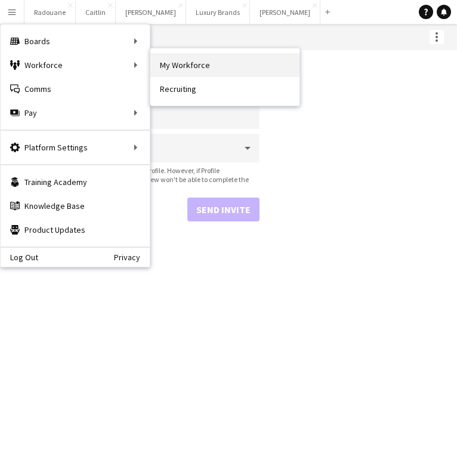
click at [169, 63] on link "My Workforce" at bounding box center [224, 65] width 149 height 24
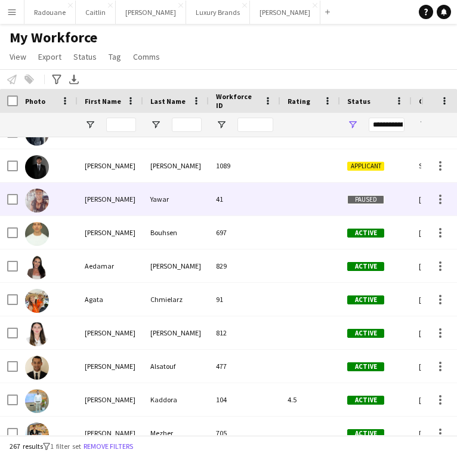
scroll to position [223, 0]
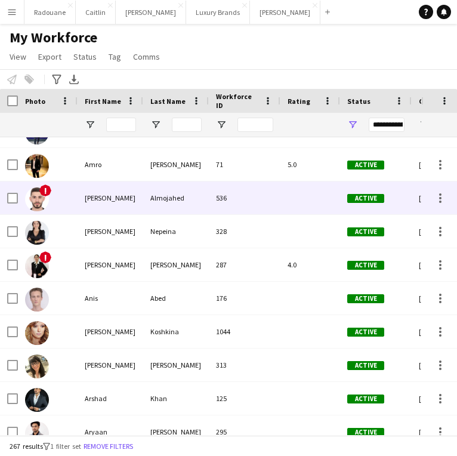
click at [37, 190] on img at bounding box center [37, 199] width 24 height 24
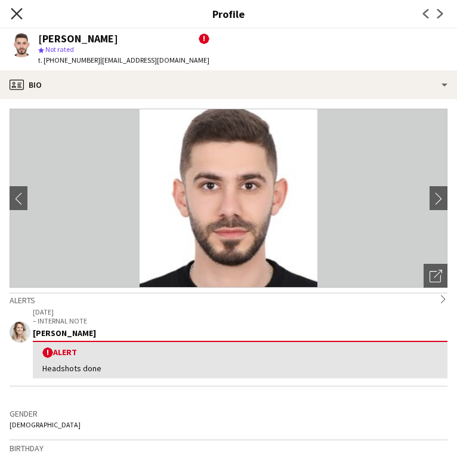
click at [18, 12] on icon at bounding box center [16, 13] width 11 height 11
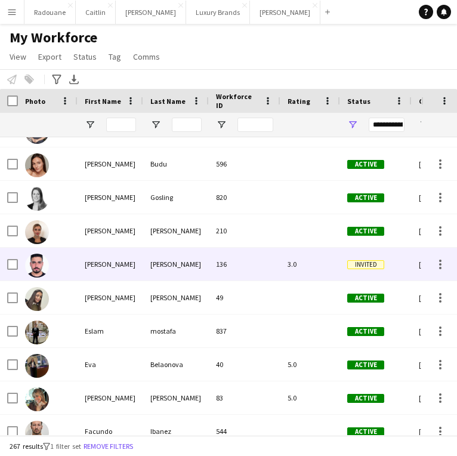
click at [42, 264] on img at bounding box center [37, 266] width 24 height 24
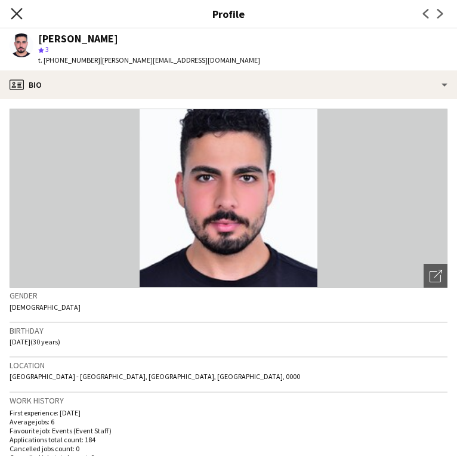
click at [16, 11] on icon "Close pop-in" at bounding box center [16, 13] width 11 height 11
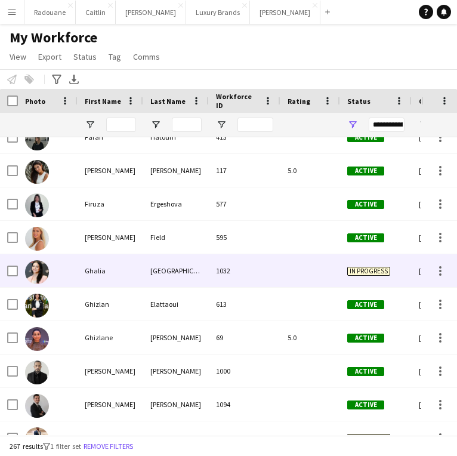
click at [40, 271] on img at bounding box center [37, 272] width 24 height 24
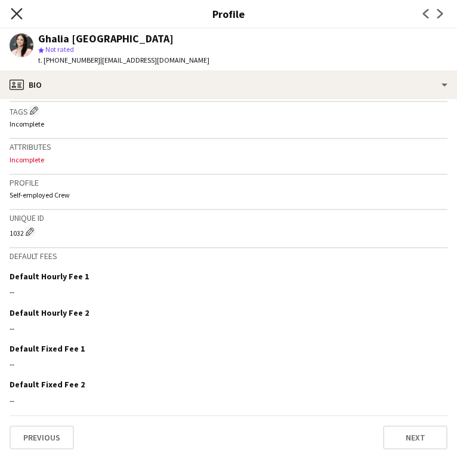
click at [16, 15] on icon at bounding box center [16, 13] width 11 height 11
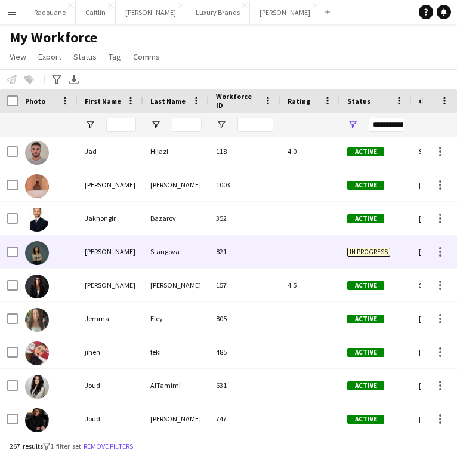
click at [43, 248] on img at bounding box center [37, 253] width 24 height 24
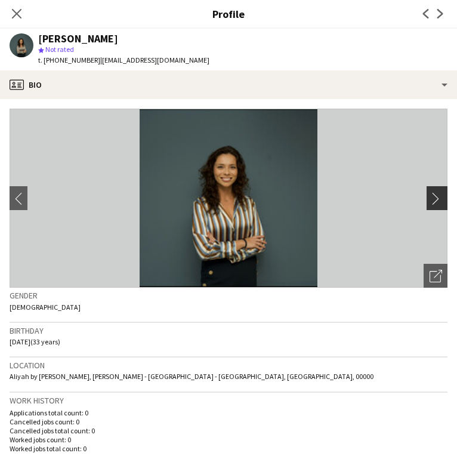
click at [438, 196] on app-icon "chevron-right" at bounding box center [439, 198] width 19 height 13
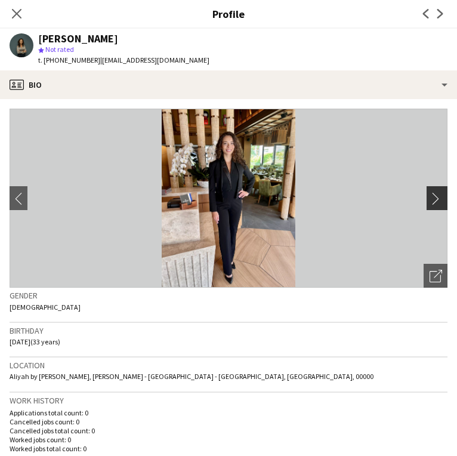
click at [437, 198] on app-icon "chevron-right" at bounding box center [439, 198] width 19 height 13
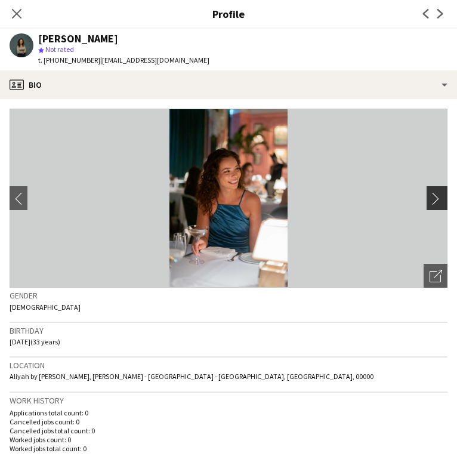
click at [437, 198] on app-icon "chevron-right" at bounding box center [439, 198] width 19 height 13
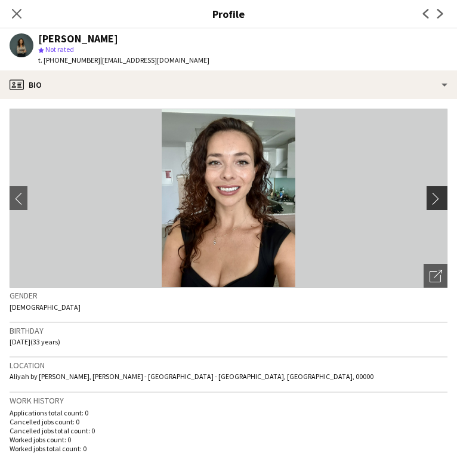
click at [437, 198] on app-icon "chevron-right" at bounding box center [439, 198] width 19 height 13
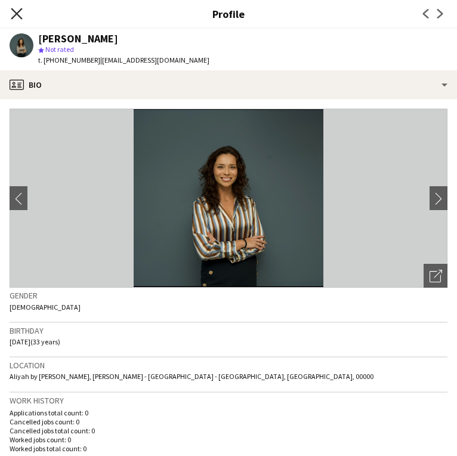
click at [17, 16] on icon "Close pop-in" at bounding box center [16, 13] width 11 height 11
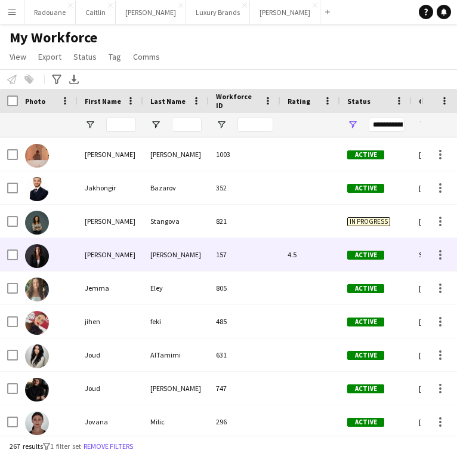
click at [42, 255] on img at bounding box center [37, 256] width 24 height 24
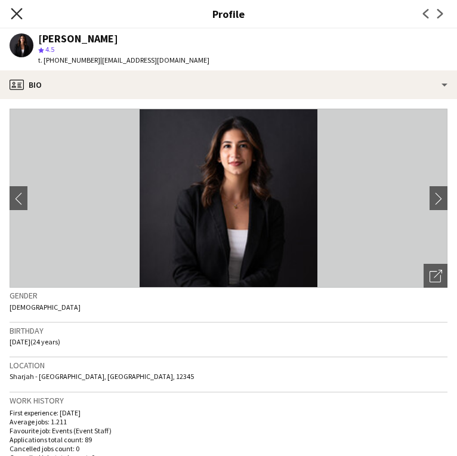
click at [17, 8] on icon "Close pop-in" at bounding box center [16, 13] width 11 height 11
